Goal: Information Seeking & Learning: Learn about a topic

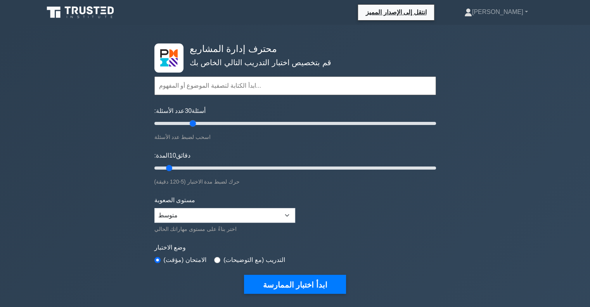
drag, startPoint x: 164, startPoint y: 122, endPoint x: 191, endPoint y: 129, distance: 27.7
type input "30"
click at [191, 128] on input "عدد الأسئلة: 30 أسئلة" at bounding box center [295, 123] width 282 height 9
click at [204, 217] on select "مبتدئ متوسط خبير" at bounding box center [224, 215] width 141 height 15
select select "expert"
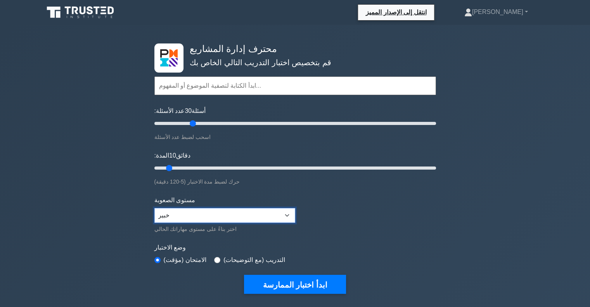
click at [154, 208] on select "مبتدئ متوسط خبير" at bounding box center [224, 215] width 141 height 15
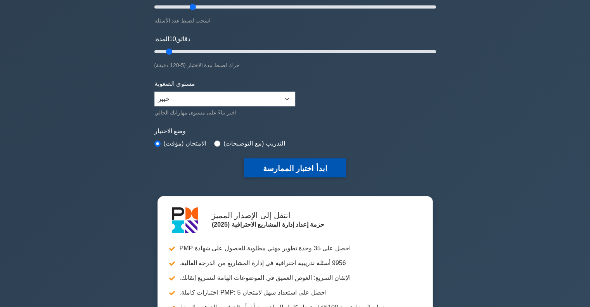
click at [288, 171] on font "ابدأ اختبار الممارسة" at bounding box center [295, 168] width 64 height 9
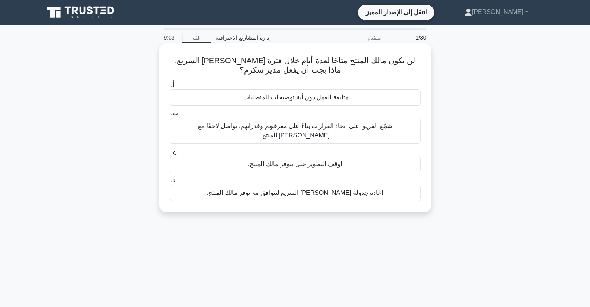
click at [300, 124] on font "شجّع الفريق على اتخاذ القرارات بناءً على معرفتهم وقدراتهم. تواصل لاحقًا مع [PER…" at bounding box center [295, 131] width 194 height 16
click at [169, 116] on input "ب. شجّع الفريق على اتخاذ القرارات بناءً على معرفتهم وقدراتهم. تواصل لاحقًا مع […" at bounding box center [169, 113] width 0 height 5
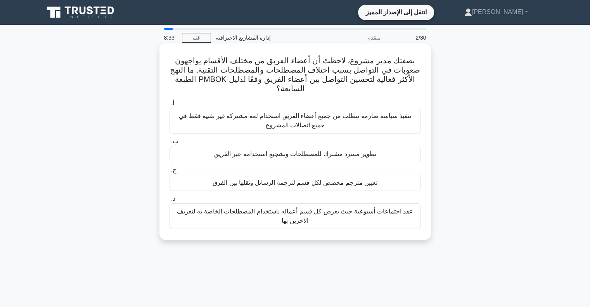
click at [284, 152] on font "تطوير مسرد مشترك للمصطلحات وتشجيع استخدامه عبر الفريق" at bounding box center [295, 153] width 162 height 7
click at [169, 144] on input "ب. تطوير مسرد مشترك للمصطلحات وتشجيع استخدامه عبر الفريق" at bounding box center [169, 141] width 0 height 5
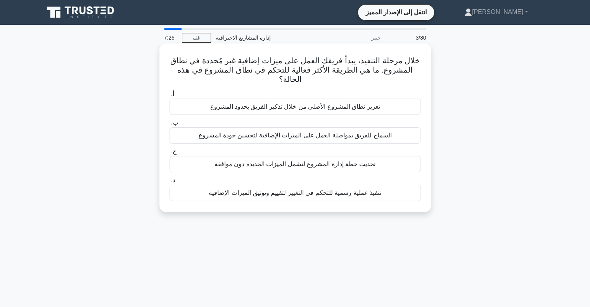
click at [290, 109] on font "تعزيز نطاق المشروع الأصلي من خلال تذكير الفريق بحدود المشروع" at bounding box center [295, 106] width 170 height 7
click at [169, 97] on input "أ. تعزيز نطاق المشروع الأصلي من خلال تذكير الفريق بحدود المشروع" at bounding box center [169, 94] width 0 height 5
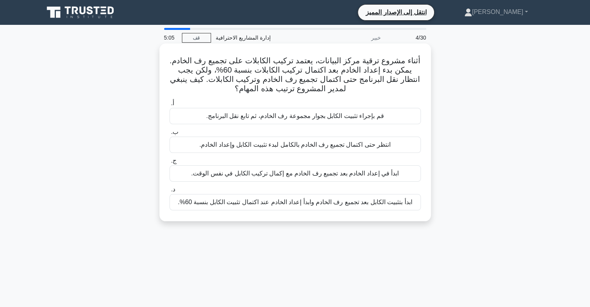
click at [345, 114] on font "قم بإجراء تثبيت الكابل بجوار مجموعة رف الخادم، ثم تابع نقل البرنامج." at bounding box center [295, 115] width 178 height 7
click at [169, 106] on input "أ. قم بإجراء تثبيت الكابل بجوار مجموعة رف الخادم، ثم تابع نقل البرنامج." at bounding box center [169, 103] width 0 height 5
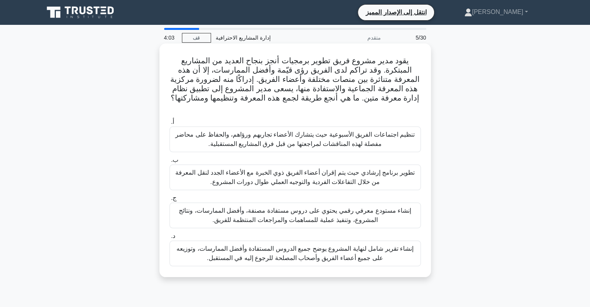
scroll to position [39, 0]
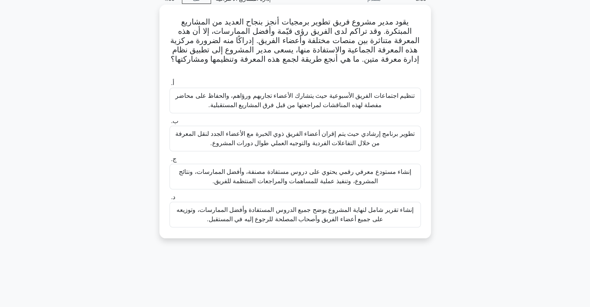
click at [314, 206] on font "إنشاء تقرير شامل لنهاية المشروع يوضح جميع الدروس المستفادة وأفضل الممارسات، وتو…" at bounding box center [294, 214] width 237 height 16
click at [169, 200] on input "د. إنشاء تقرير شامل لنهاية المشروع يوضح جميع الدروس المستفادة وأفضل الممارسات، …" at bounding box center [169, 197] width 0 height 5
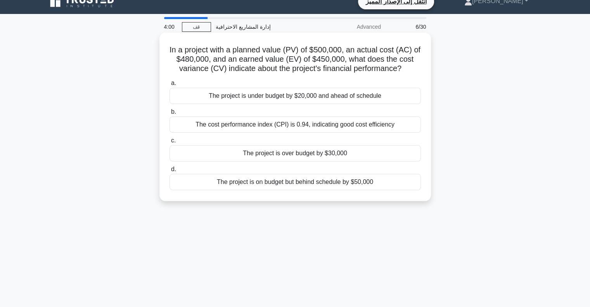
scroll to position [0, 0]
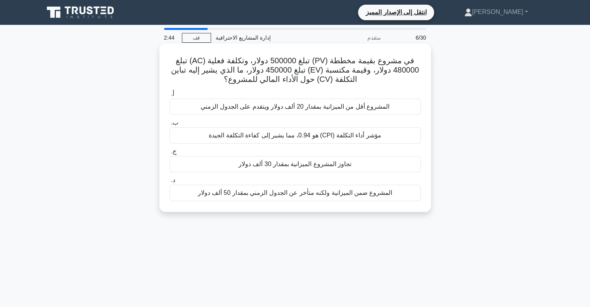
click at [287, 73] on font "في مشروع بقيمة مخططة (PV) تبلغ 500000 دولار، وتكلفة فعلية (AC) تبلغ 480000 دولا…" at bounding box center [295, 69] width 248 height 27
click at [305, 166] on font "تجاوز المشروع الميزانية بمقدار 30 ألف دولار" at bounding box center [294, 164] width 113 height 7
click at [169, 154] on input "ج. تجاوز المشروع الميزانية بمقدار 30 ألف دولار" at bounding box center [169, 151] width 0 height 5
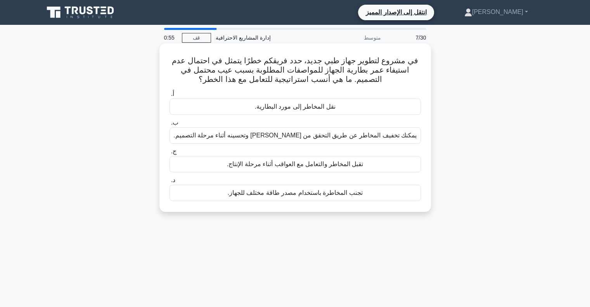
click at [239, 84] on h5 "في مشروع لتطوير جهاز طبي جديد، حدد فريقكم خطرًا يتمثل في احتمال عدم استيفاء عمر…" at bounding box center [295, 70] width 253 height 29
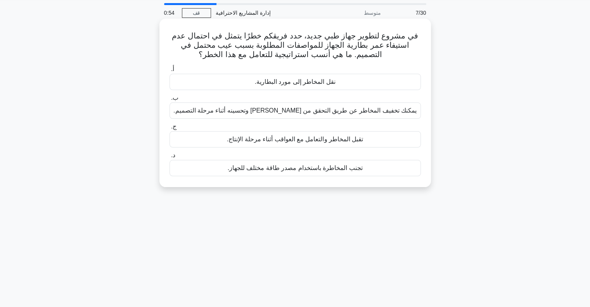
scroll to position [39, 0]
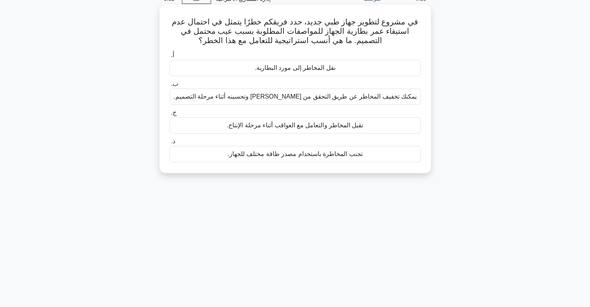
click at [292, 100] on font "يمكنك تخفيف المخاطر عن طريق التحقق من عمر البطارية وتحسينه أثناء مرحلة التصميم." at bounding box center [294, 96] width 243 height 7
click at [169, 86] on input "ب. يمكنك تخفيف المخاطر عن طريق التحقق من عمر البطارية وتحسينه أثناء مرحلة التصم…" at bounding box center [169, 83] width 0 height 5
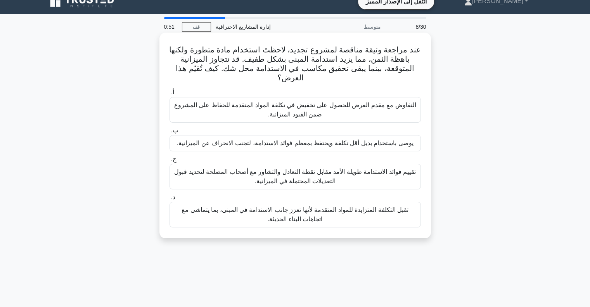
scroll to position [0, 0]
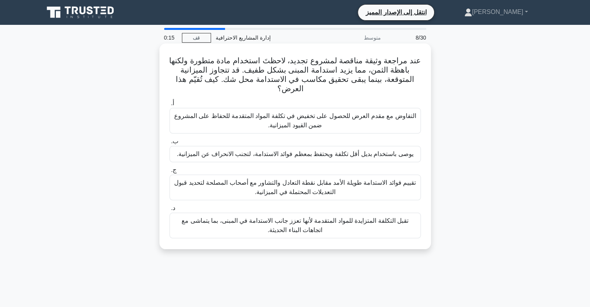
click at [262, 73] on font "عند مراجعة وثيقة مناقصة لمشروع تجديد، لاحظتَ استخدام مادة متطورة ولكنها باهظة ا…" at bounding box center [295, 74] width 252 height 36
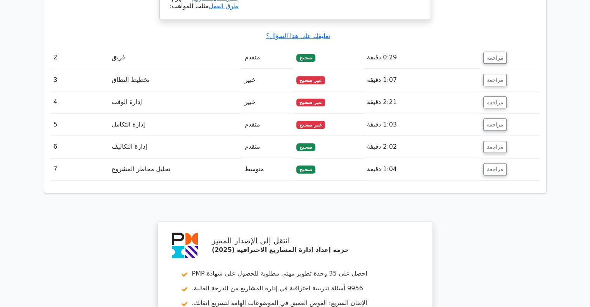
scroll to position [931, 0]
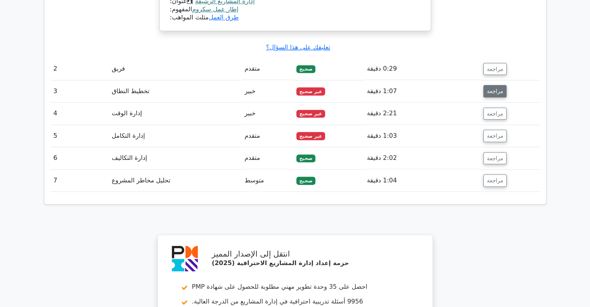
click at [496, 88] on font "مراجعة" at bounding box center [495, 91] width 16 height 6
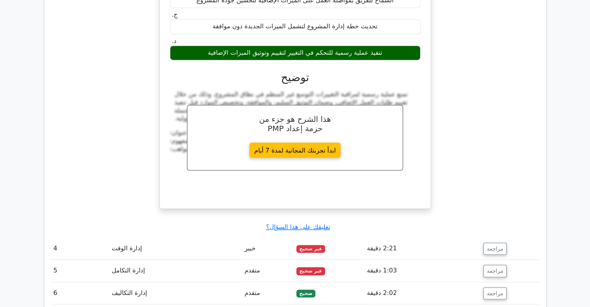
scroll to position [1202, 0]
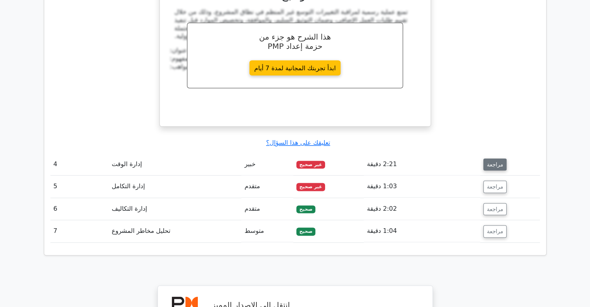
click at [489, 161] on font "مراجعة" at bounding box center [495, 164] width 16 height 6
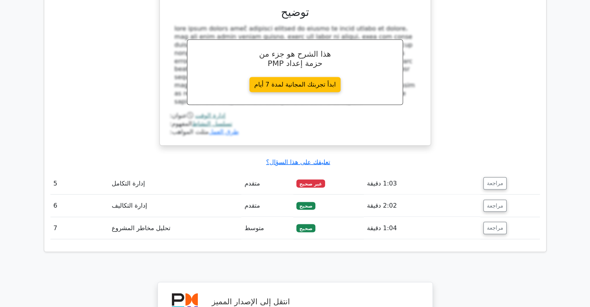
scroll to position [1551, 0]
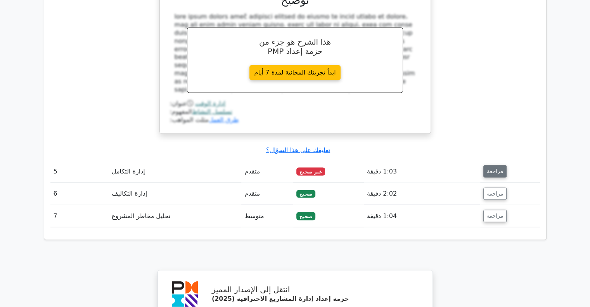
click at [490, 168] on font "مراجعة" at bounding box center [495, 171] width 16 height 6
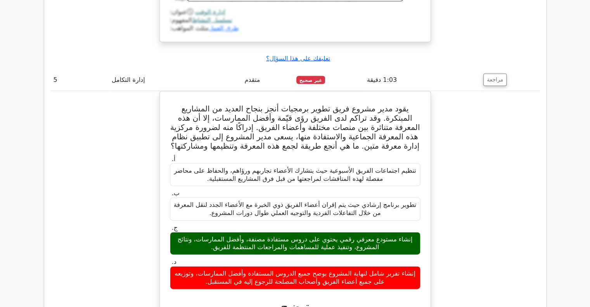
scroll to position [1667, 0]
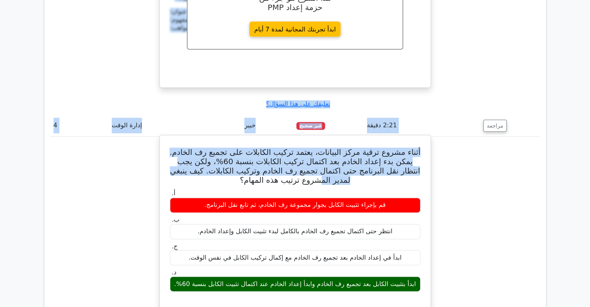
drag, startPoint x: 329, startPoint y: 157, endPoint x: 327, endPoint y: 153, distance: 4.9
click at [327, 153] on tbody "1 إدارة المشاريع الرشيقة متقدم صحيح 0:57 دقيقة مراجعة" at bounding box center [294, 242] width 489 height 1616
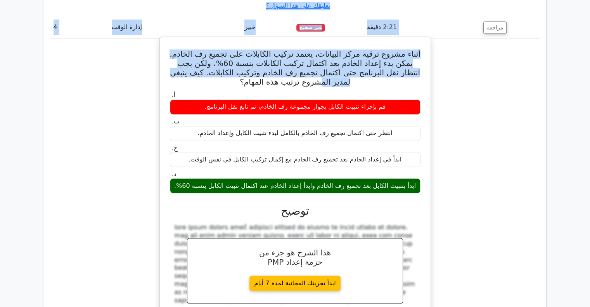
click at [325, 152] on div "أ. قم بإجراء تثبيت الكابل بجوار مجموعة رف الخادم، ثم تابع نقل البرنامج. ب. ج. د." at bounding box center [295, 212] width 252 height 244
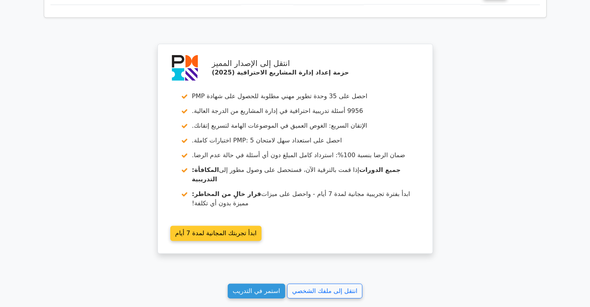
scroll to position [2355, 0]
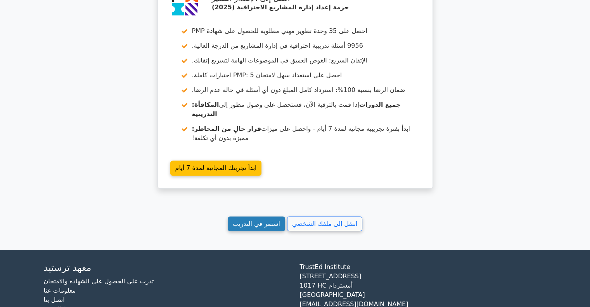
click at [259, 220] on font "استمر في التدريب" at bounding box center [256, 223] width 47 height 7
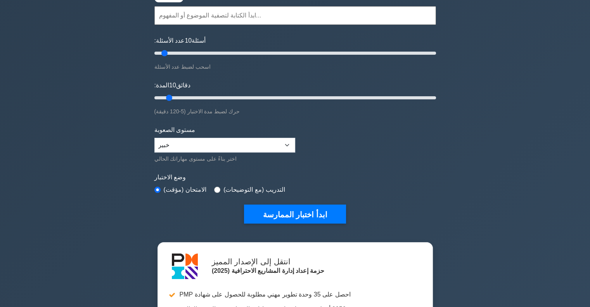
scroll to position [78, 0]
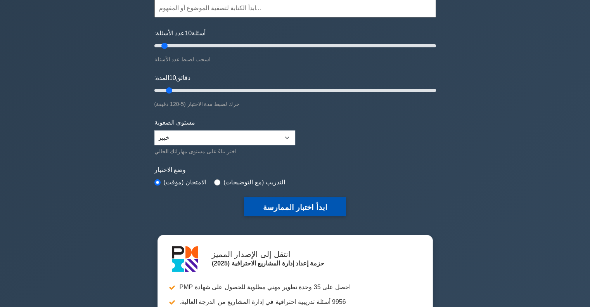
click at [292, 211] on font "ابدأ اختبار الممارسة" at bounding box center [295, 207] width 64 height 9
